Goal: Task Accomplishment & Management: Manage account settings

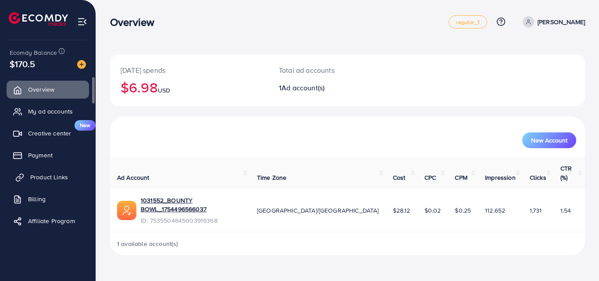
click at [51, 168] on link "Product Links" at bounding box center [48, 177] width 82 height 18
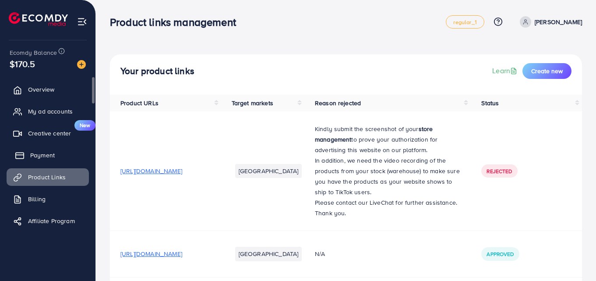
click at [50, 154] on span "Payment" at bounding box center [42, 155] width 25 height 9
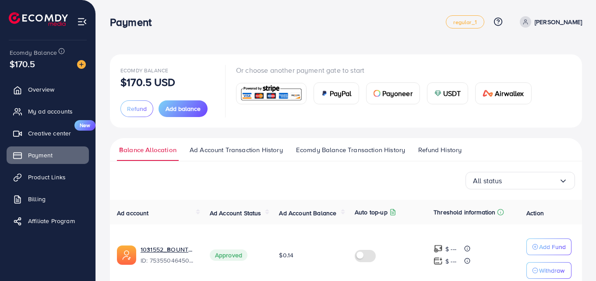
click at [268, 99] on img at bounding box center [271, 93] width 64 height 19
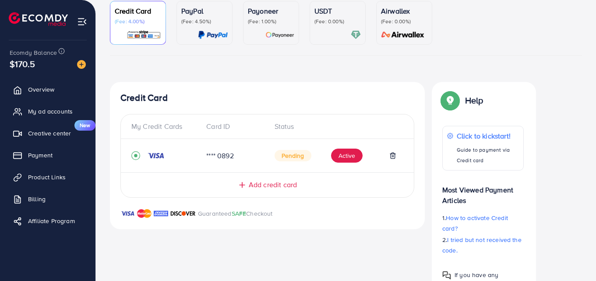
scroll to position [86, 0]
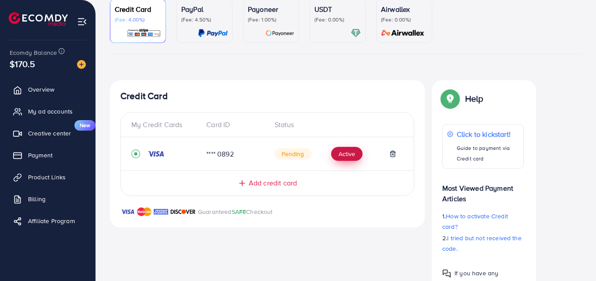
click at [349, 152] on button "Active" at bounding box center [347, 154] width 32 height 14
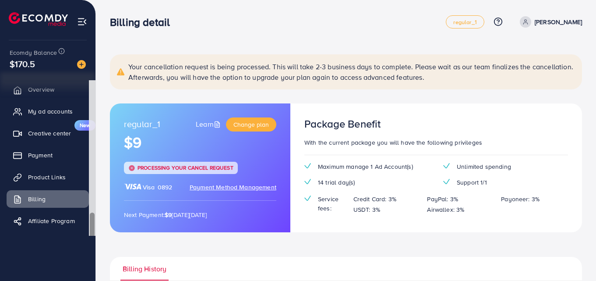
scroll to position [3, 0]
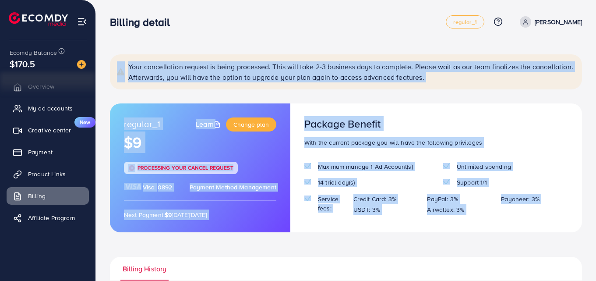
drag, startPoint x: 92, startPoint y: 225, endPoint x: 126, endPoint y: 257, distance: 46.8
click at [126, 257] on div "Billing detail regular_1 Help Center Contact Support Plans and Pricing Term and…" at bounding box center [298, 221] width 596 height 442
click at [126, 257] on ul "Billing History" at bounding box center [346, 269] width 472 height 24
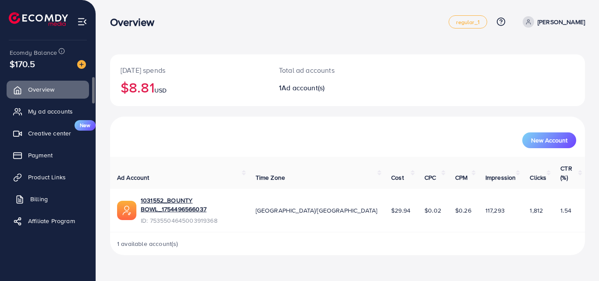
click at [42, 203] on span "Billing" at bounding box center [39, 199] width 18 height 9
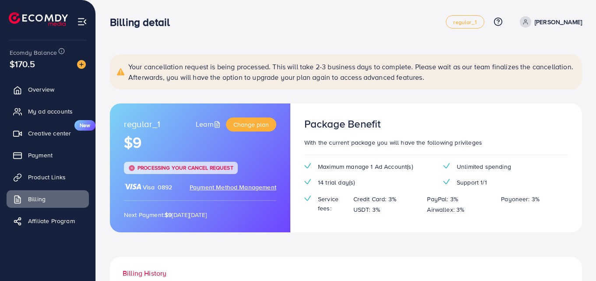
click at [217, 189] on span "Payment Method Management" at bounding box center [233, 187] width 87 height 9
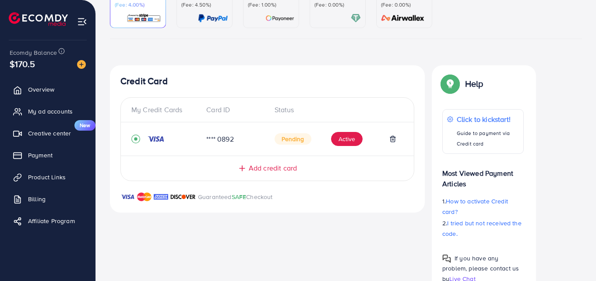
scroll to position [80, 0]
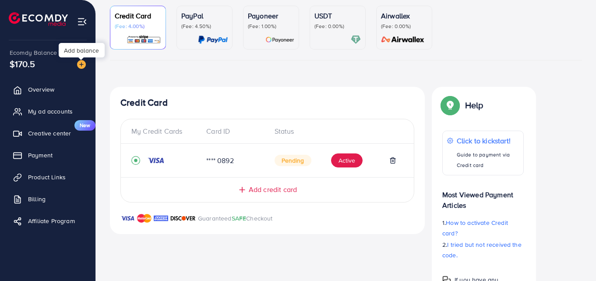
click at [81, 63] on img at bounding box center [81, 64] width 9 height 9
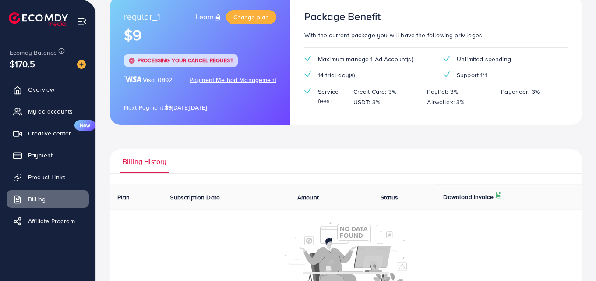
scroll to position [106, 0]
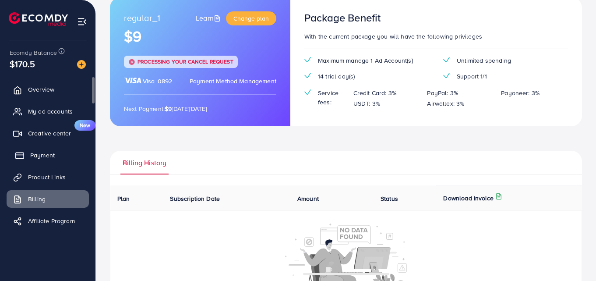
click at [32, 159] on span "Payment" at bounding box center [42, 155] width 25 height 9
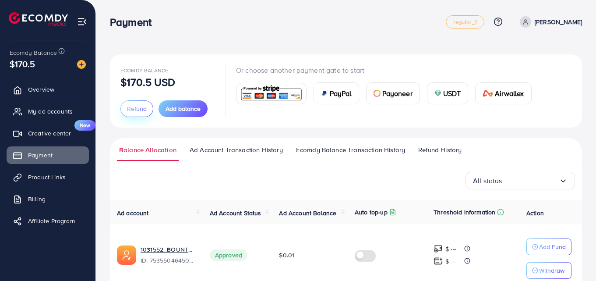
click at [137, 106] on span "Refund" at bounding box center [137, 108] width 20 height 9
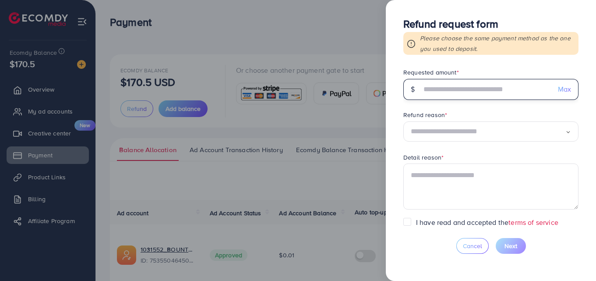
click at [454, 89] on input "text" at bounding box center [487, 89] width 130 height 21
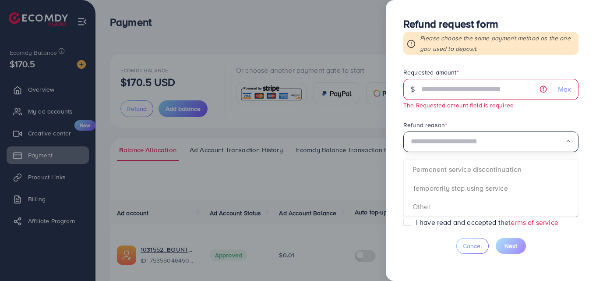
click at [566, 135] on div "Loading..." at bounding box center [569, 142] width 6 height 14
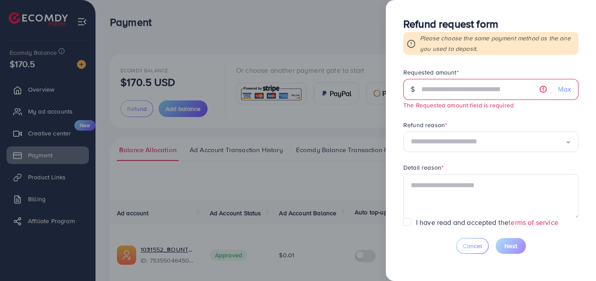
click at [566, 135] on div "Loading..." at bounding box center [569, 142] width 6 height 14
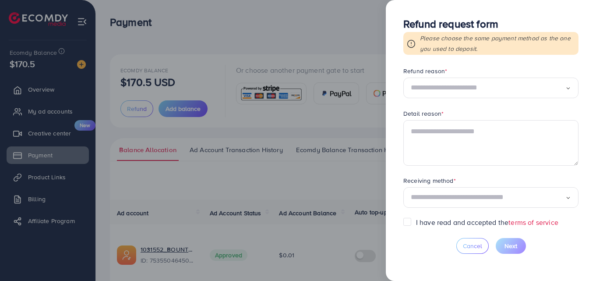
scroll to position [55, 0]
click at [567, 197] on icon "Search for option" at bounding box center [569, 197] width 6 height 6
click at [519, 260] on div "Refund request form Please choose the same payment method as the one you used t…" at bounding box center [491, 140] width 210 height 281
click at [472, 240] on button "Cancel" at bounding box center [473, 246] width 32 height 16
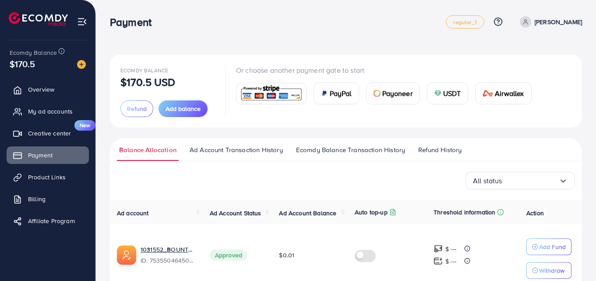
click at [273, 97] on img at bounding box center [271, 93] width 64 height 19
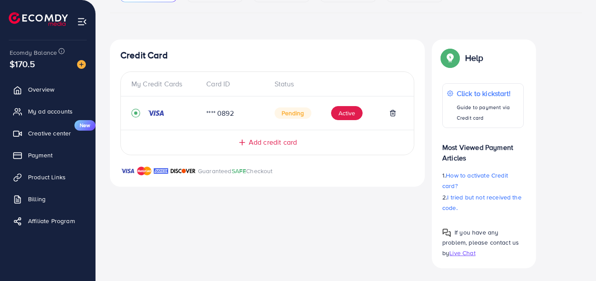
scroll to position [135, 0]
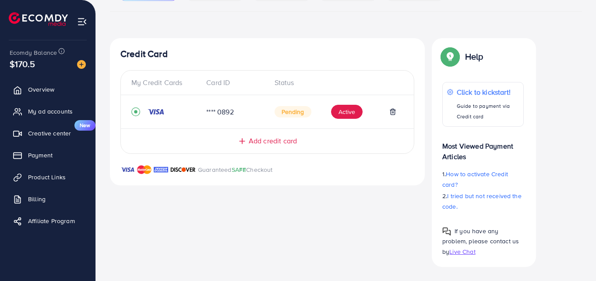
click at [460, 253] on span "Live Chat" at bounding box center [463, 251] width 26 height 9
